Goal: Transaction & Acquisition: Purchase product/service

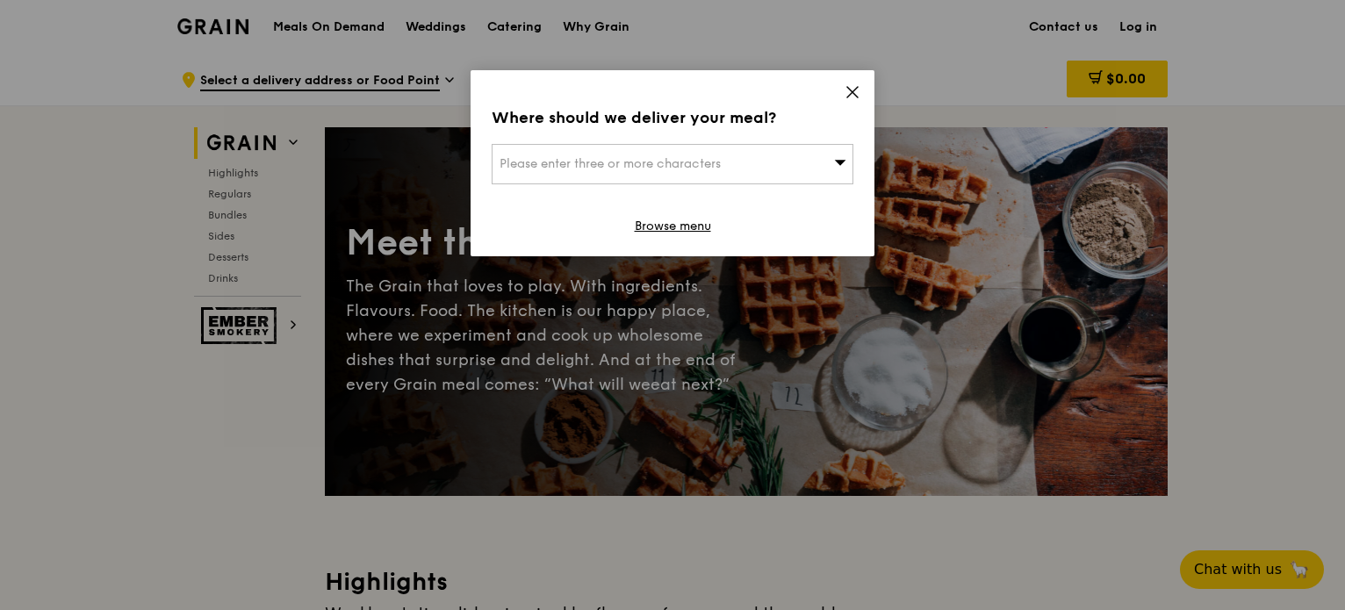
click at [783, 159] on div "Please enter three or more characters" at bounding box center [673, 164] width 362 height 40
click at [844, 81] on div "Where should we deliver your meal? Please enter three or more characters Please…" at bounding box center [673, 163] width 404 height 186
click at [846, 95] on icon at bounding box center [853, 92] width 16 height 16
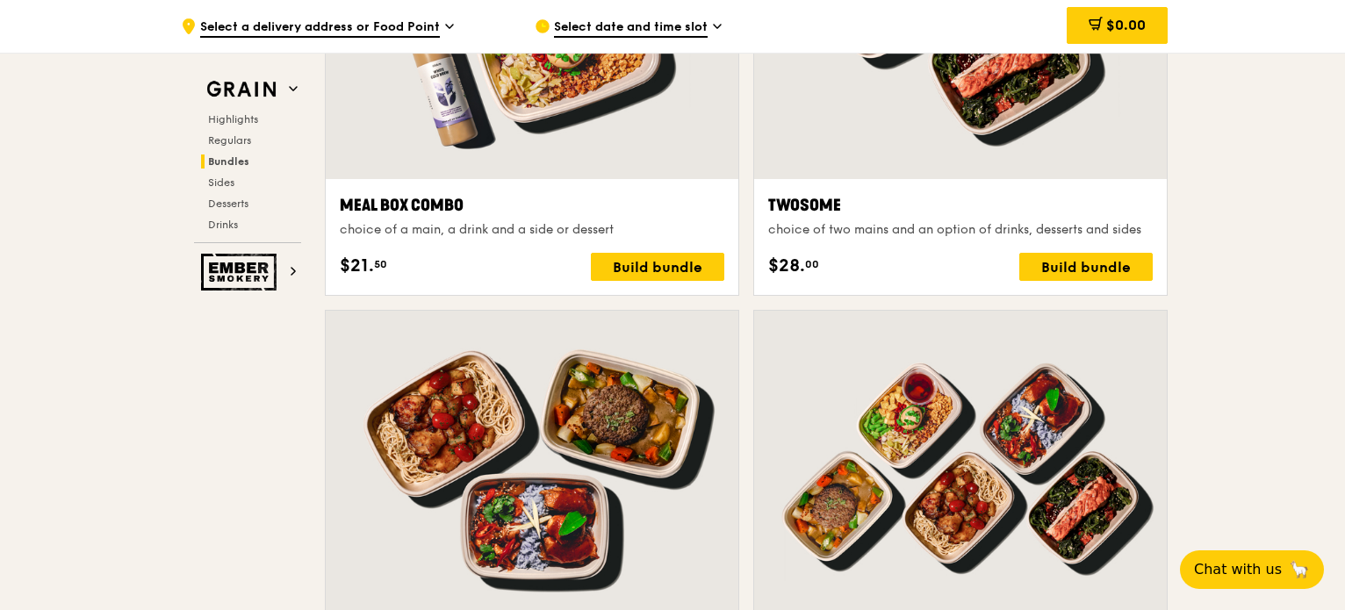
scroll to position [2696, 0]
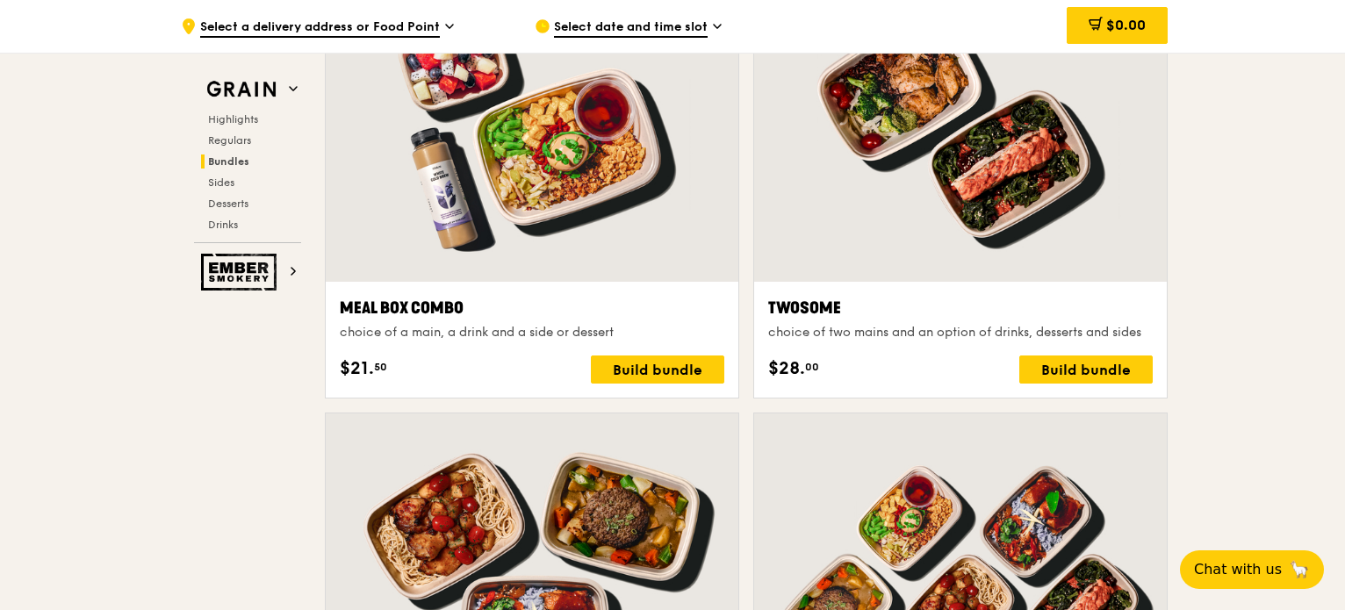
click at [385, 23] on span "Select a delivery address or Food Point" at bounding box center [320, 27] width 240 height 19
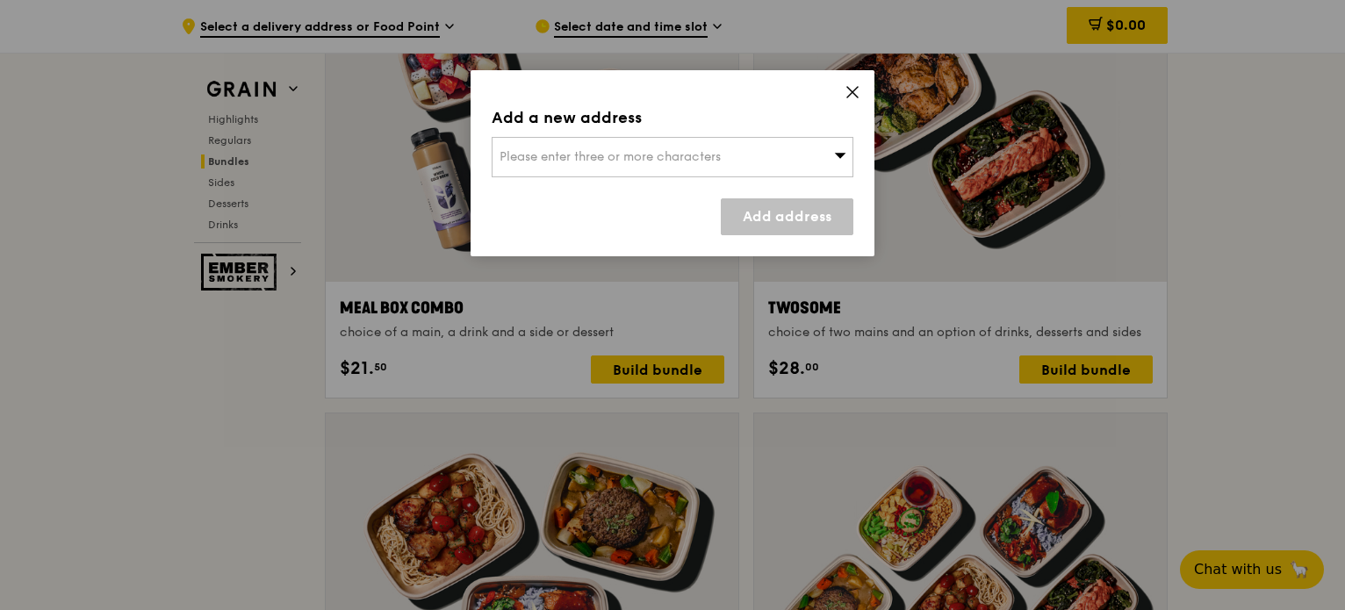
click at [845, 90] on icon at bounding box center [853, 92] width 16 height 16
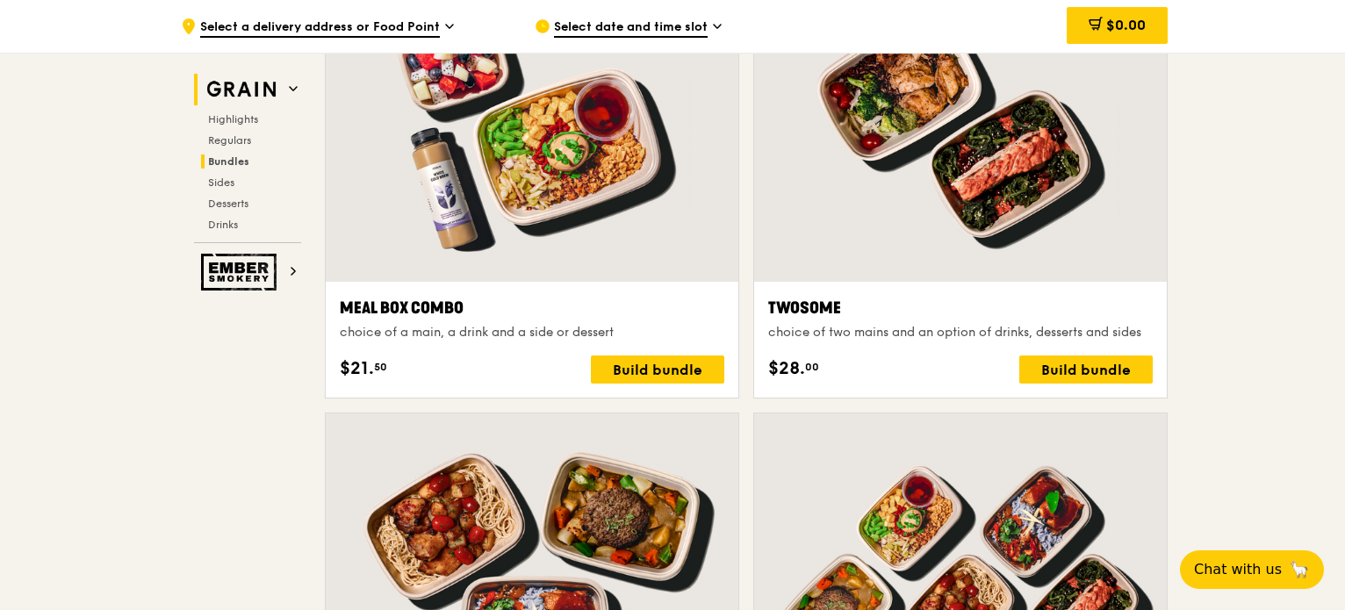
click at [255, 84] on img at bounding box center [241, 90] width 81 height 32
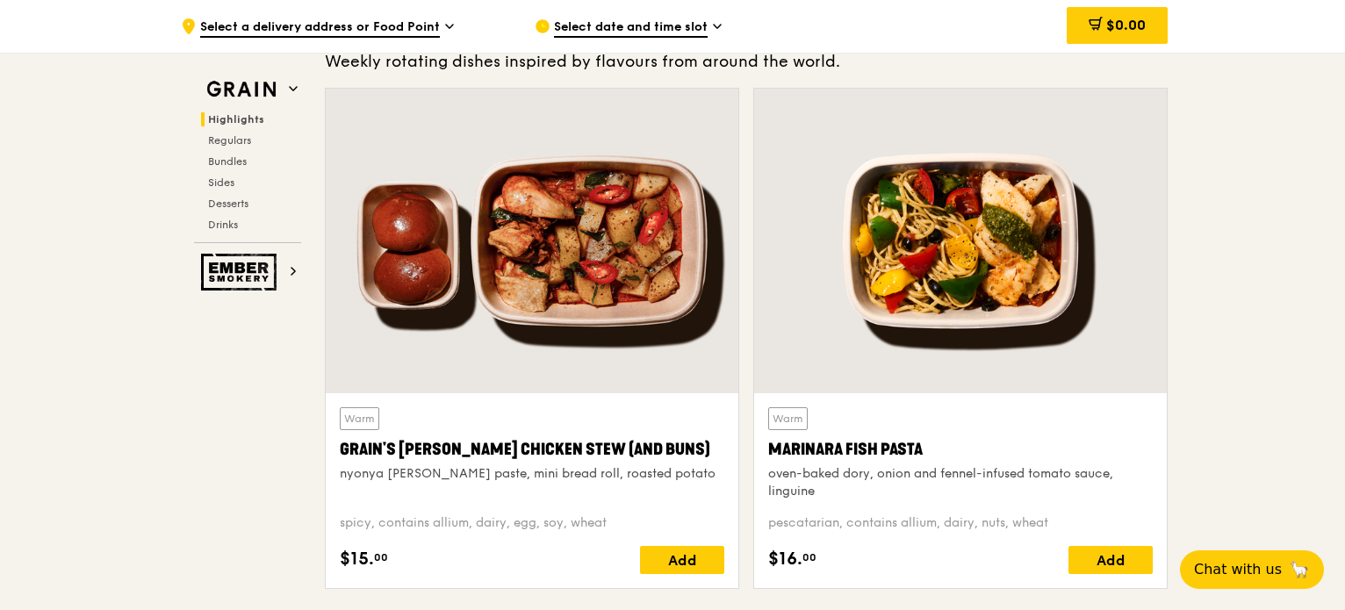
scroll to position [495, 0]
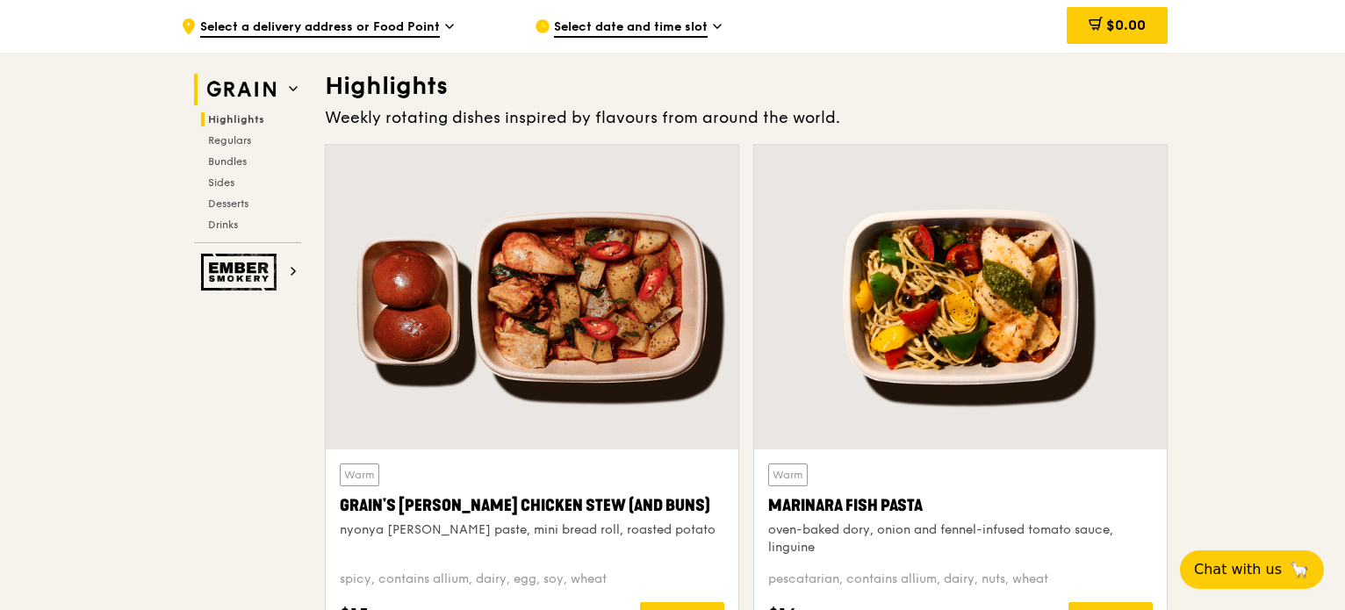
click at [243, 84] on img at bounding box center [241, 90] width 81 height 32
click at [230, 278] on img at bounding box center [241, 272] width 81 height 37
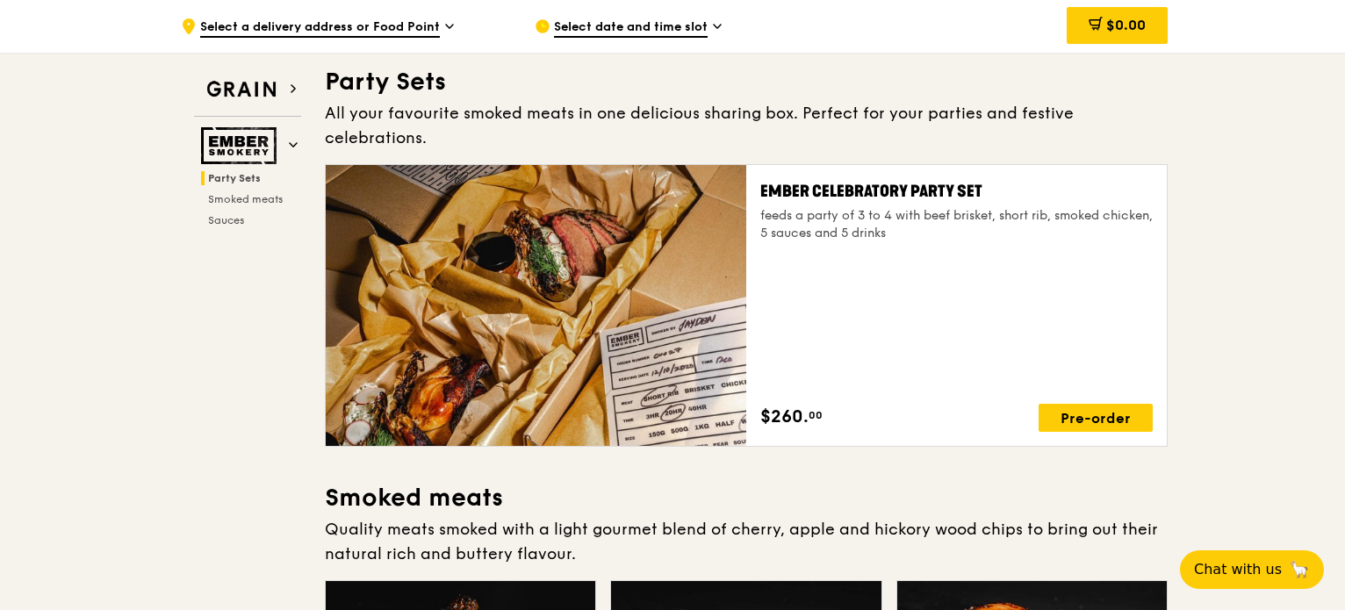
scroll to position [56, 0]
